Goal: Check status: Check status

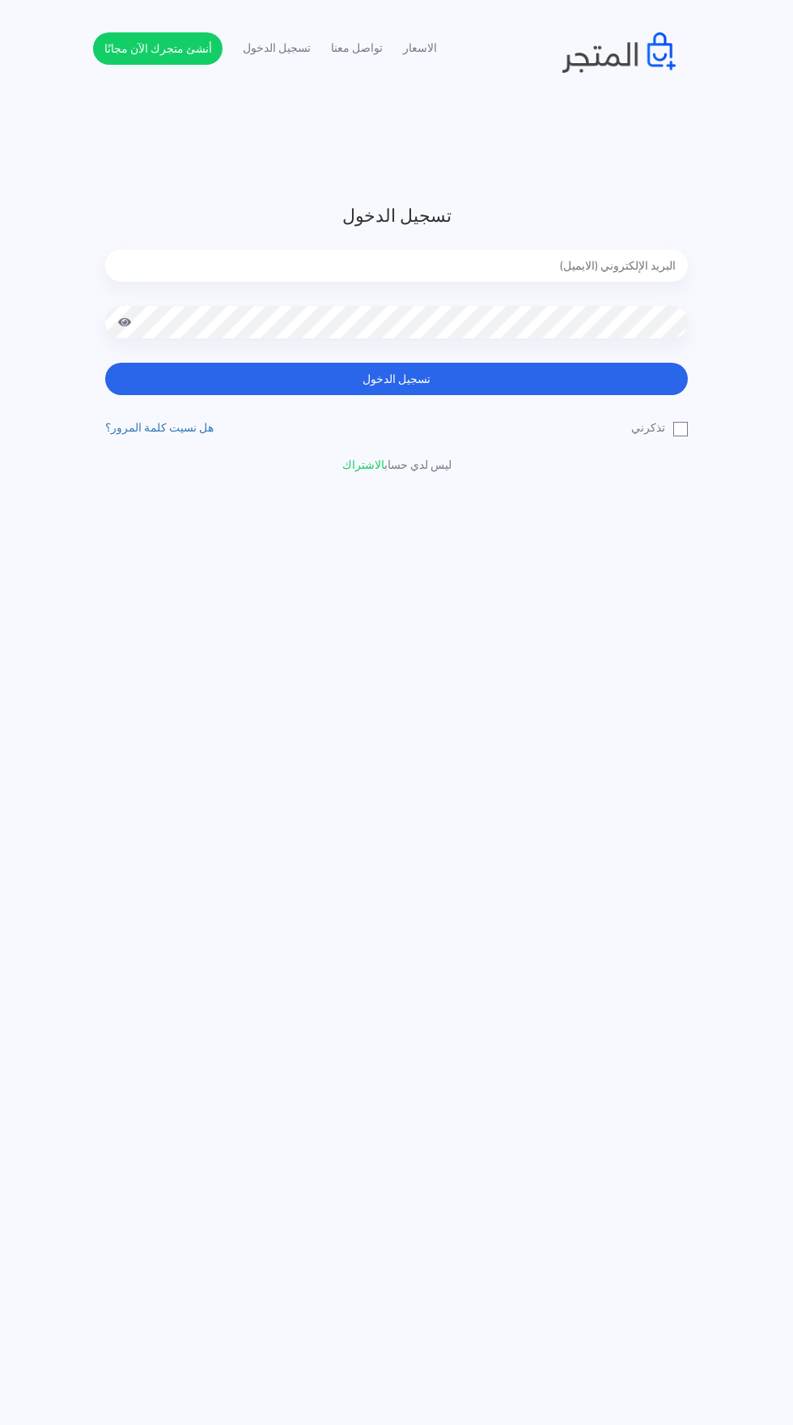
type input "noha_mae86@yahoo.com"
click at [105, 363] on button "تسجيل الدخول" at bounding box center [396, 379] width 583 height 32
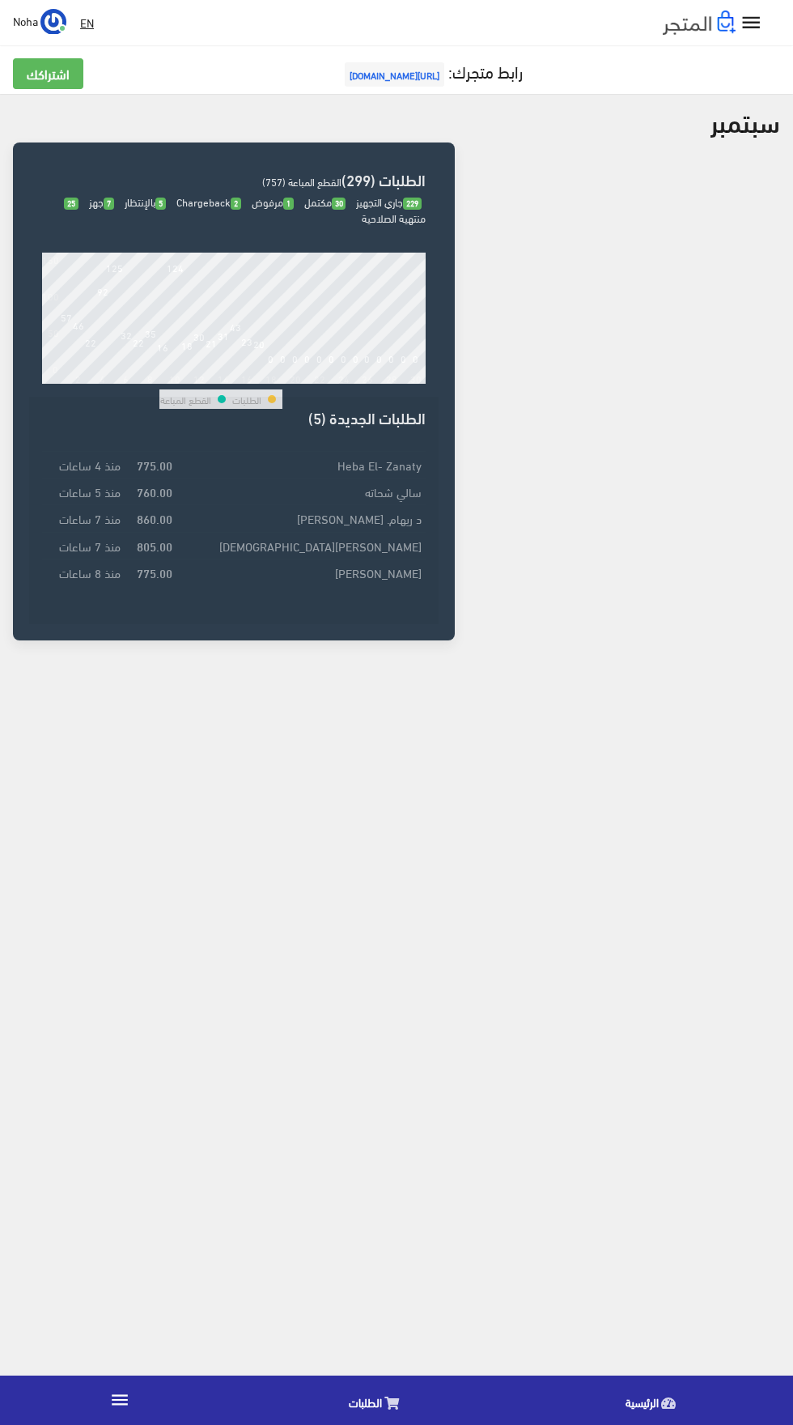
click at [382, 1400] on link "الطلبات" at bounding box center [378, 1399] width 277 height 41
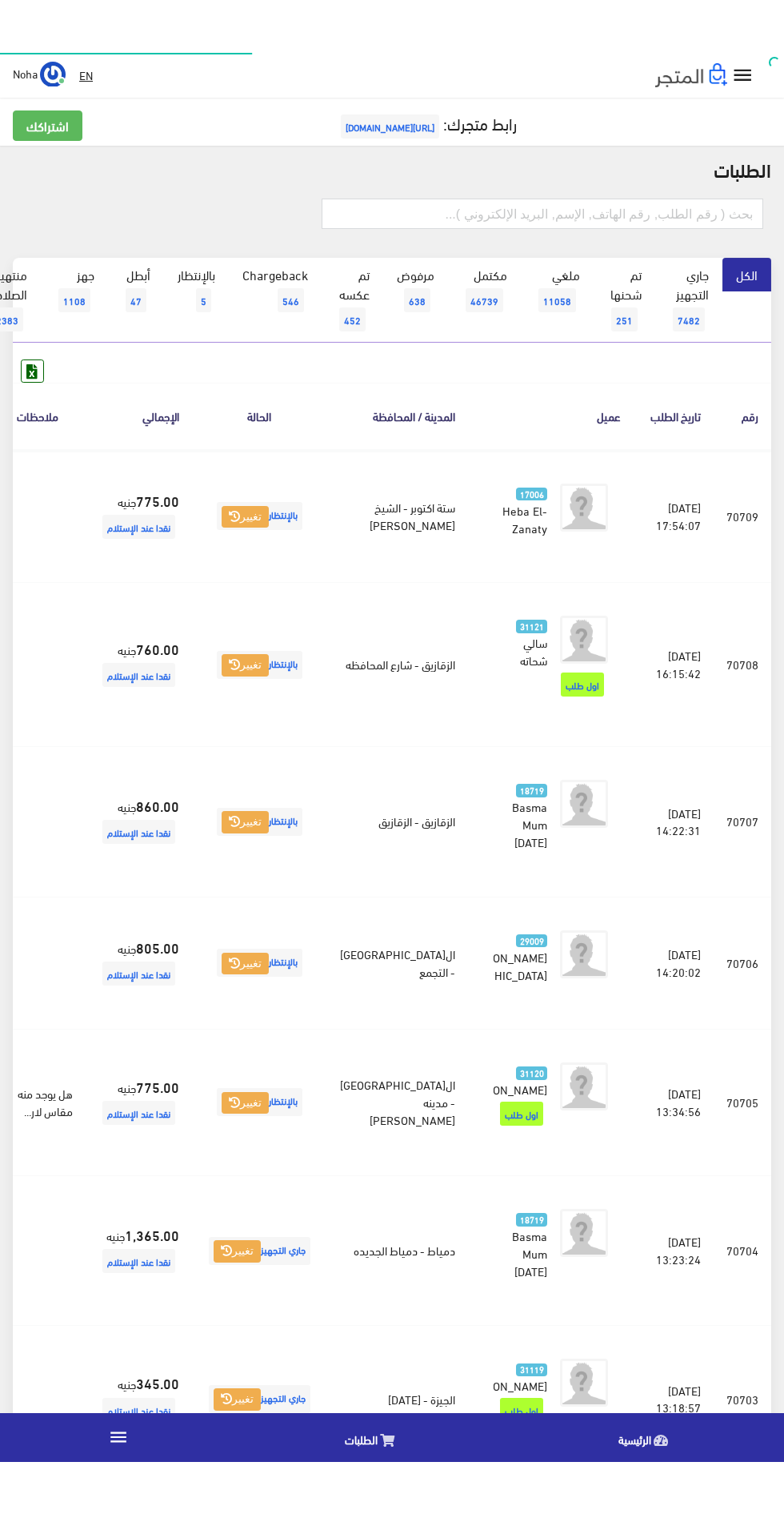
scroll to position [0, -42]
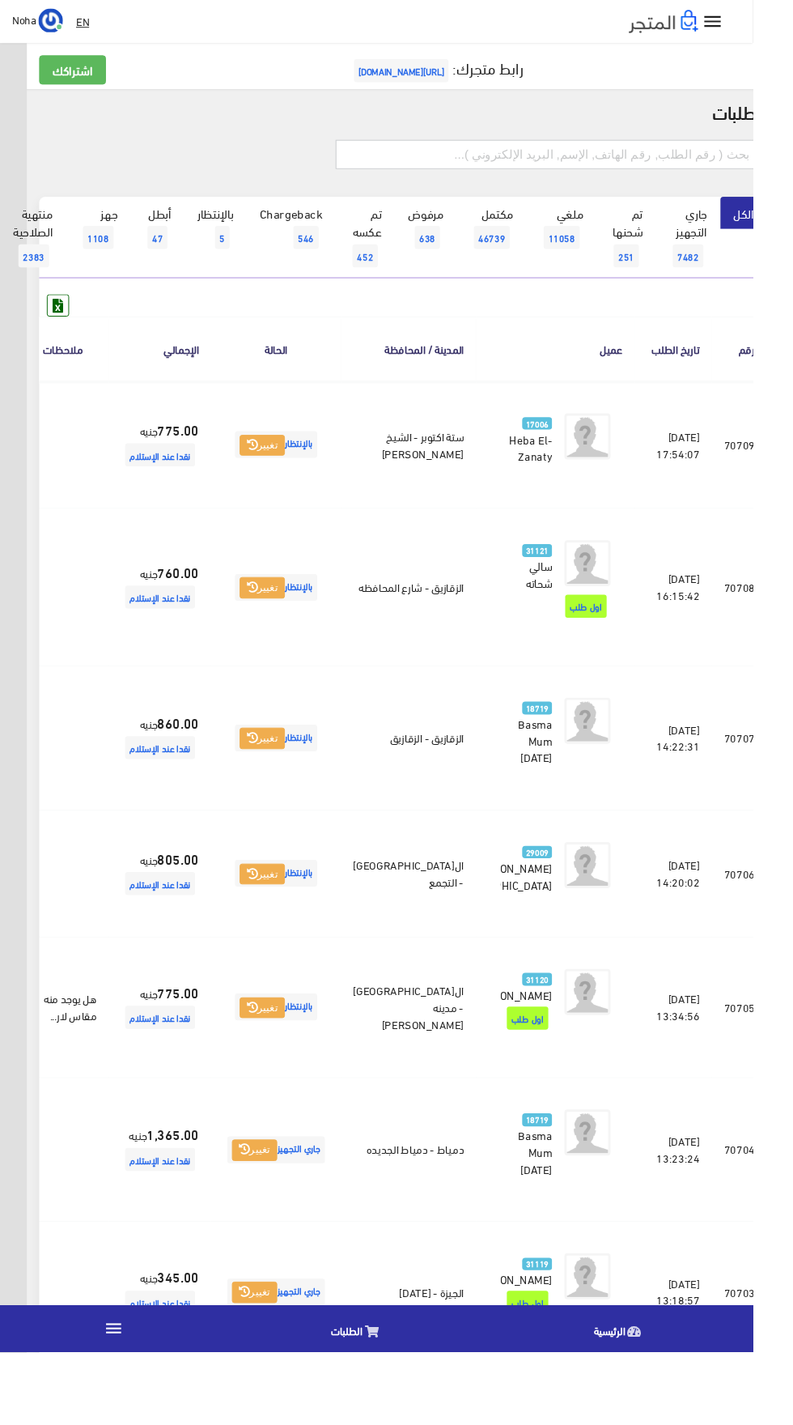
click at [503, 162] on input "text" at bounding box center [577, 162] width 447 height 31
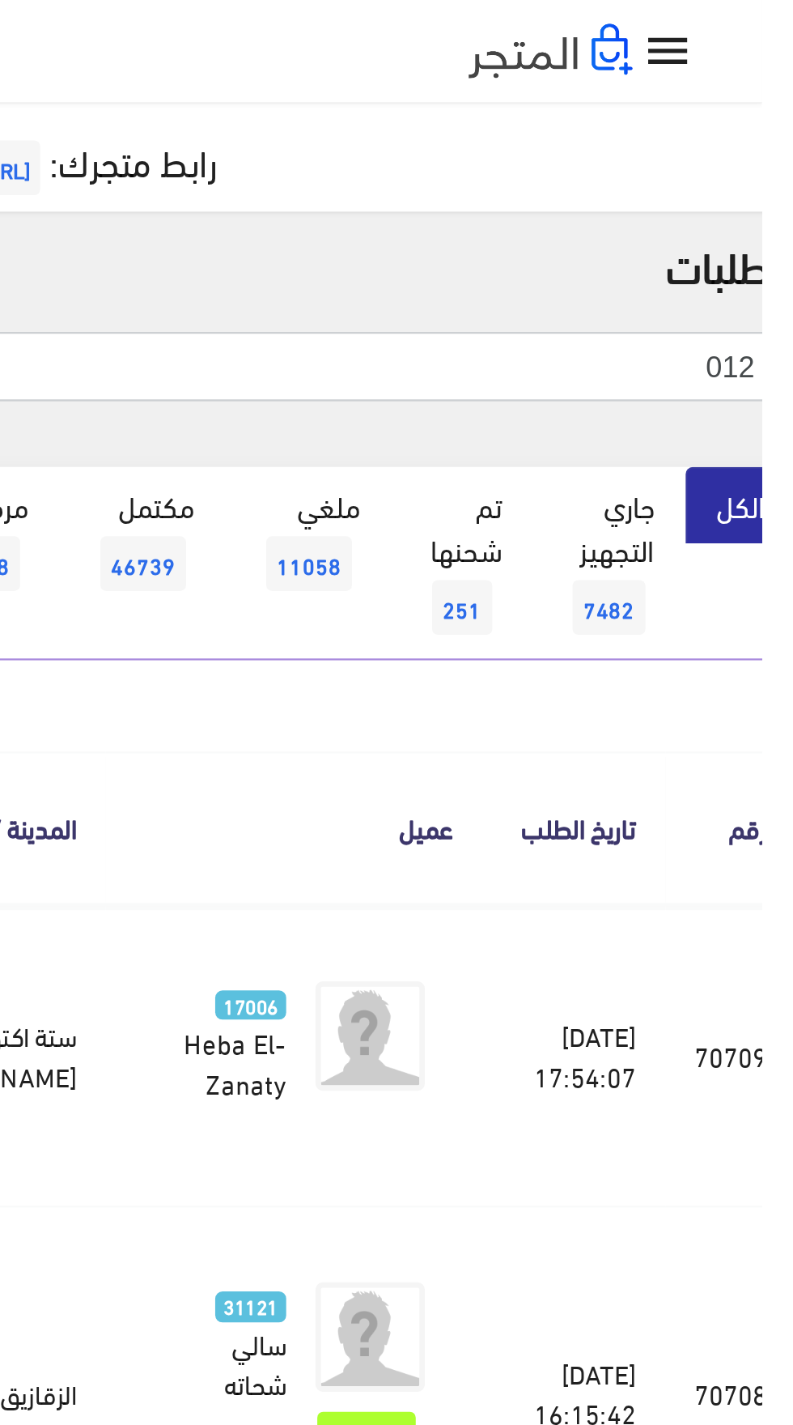
click at [587, 158] on input "012" at bounding box center [577, 162] width 447 height 31
click at [598, 169] on input "0122302" at bounding box center [577, 162] width 447 height 31
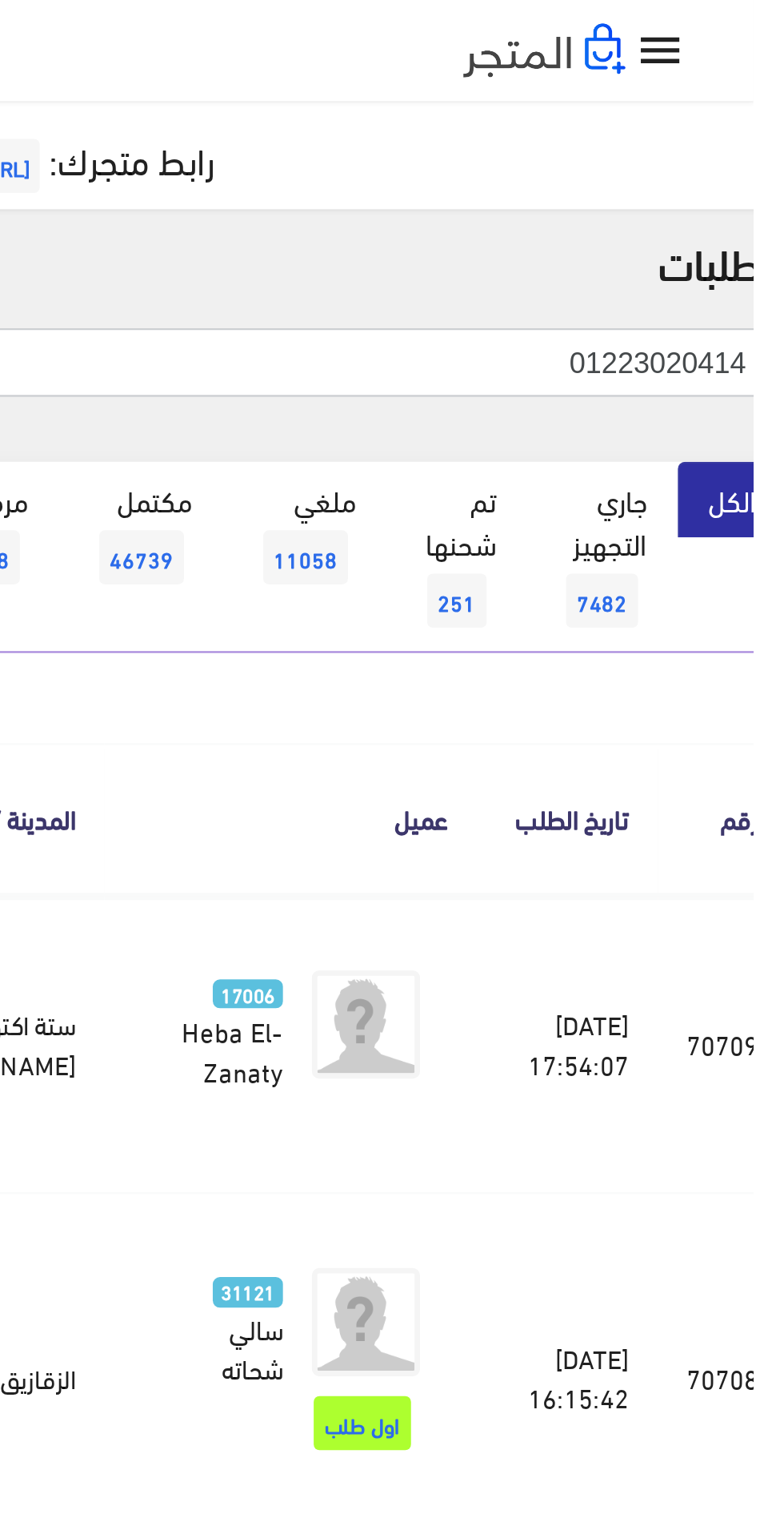
type input "01223020414"
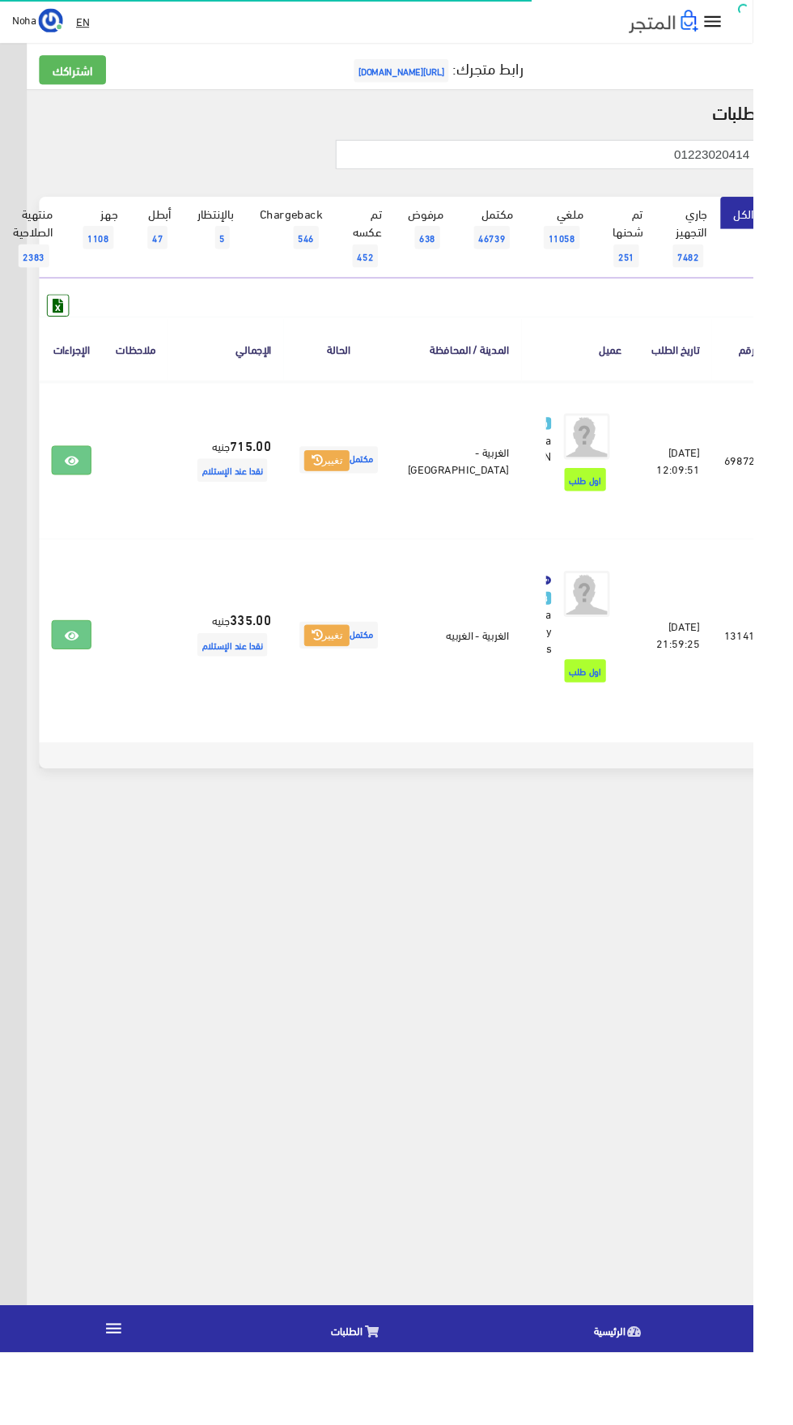
scroll to position [0, -42]
click at [83, 492] on icon at bounding box center [75, 485] width 15 height 13
